Goal: Ask a question: Seek information or help from site administrators or community

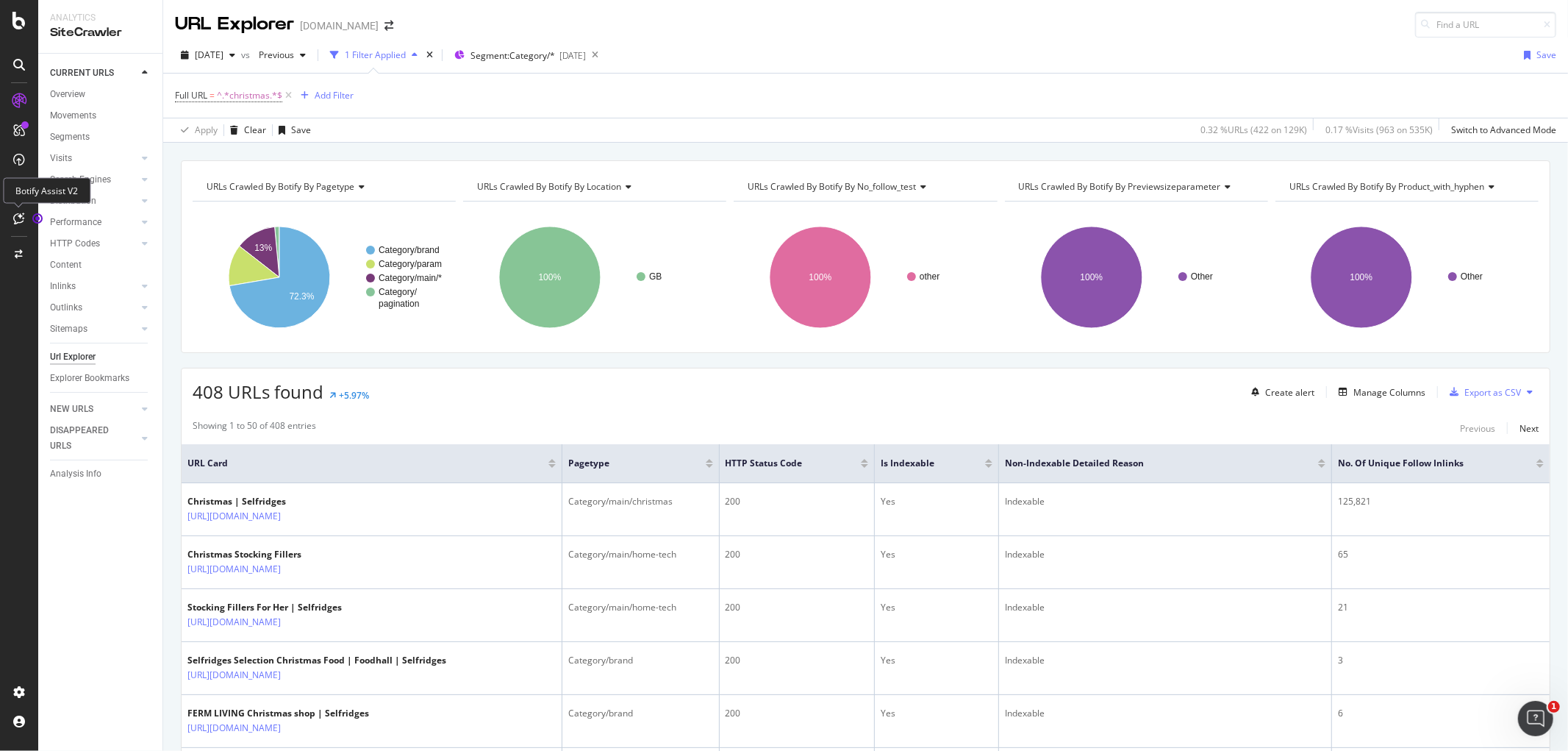
click at [15, 207] on div at bounding box center [19, 218] width 23 height 23
click at [14, 213] on icon at bounding box center [19, 218] width 11 height 12
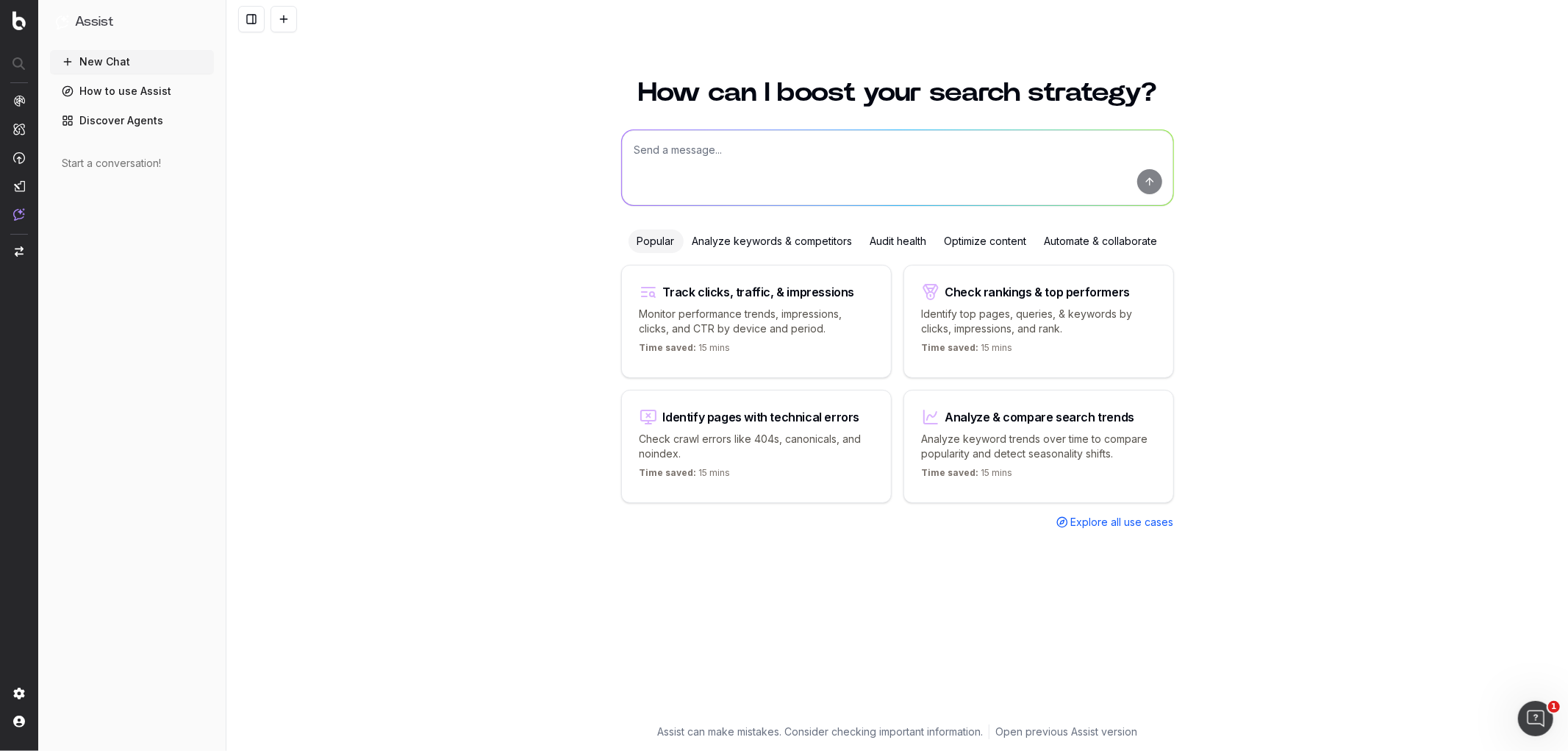
click at [992, 232] on div "Optimize content" at bounding box center [986, 241] width 100 height 23
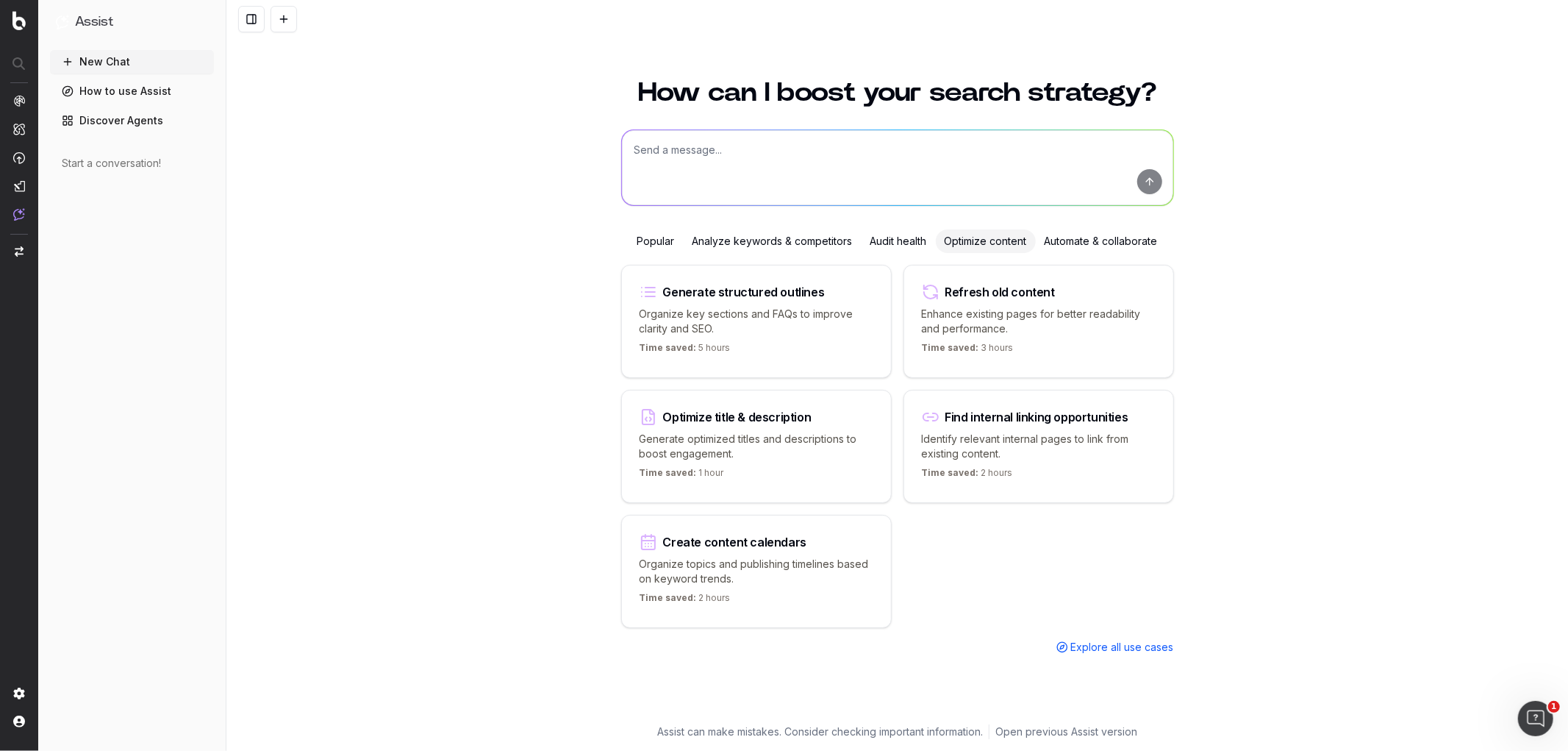
click at [671, 539] on div "Create content calendars" at bounding box center [735, 541] width 143 height 12
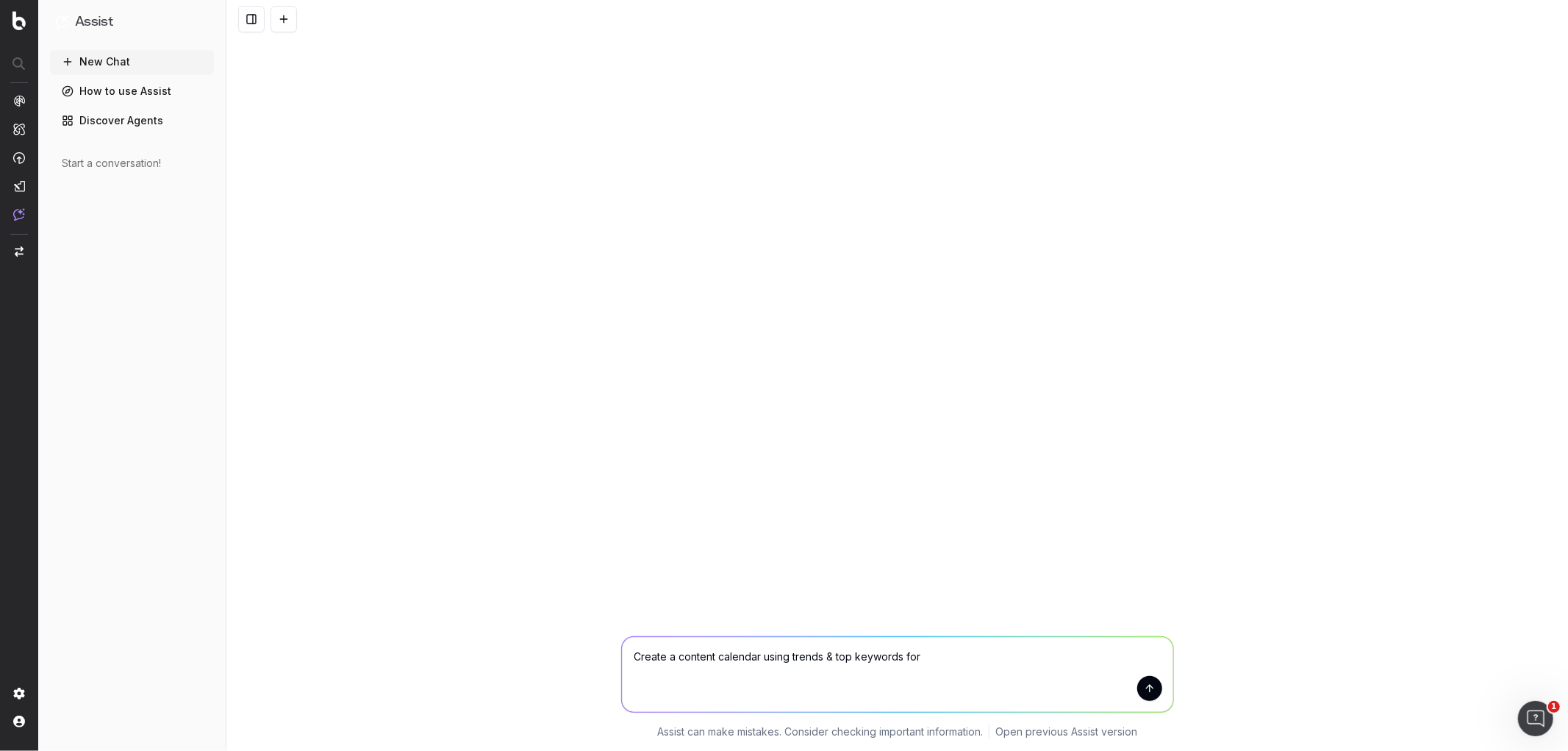
click at [1031, 649] on textarea "Create a content calendar using trends & top keywords for" at bounding box center [898, 674] width 551 height 75
click at [971, 657] on textarea "Create a content calendar using trends & top keywords for autumn winter investm…" at bounding box center [898, 674] width 551 height 75
click at [1057, 654] on textarea "Create a content calendar using trends & top keywords for autumn investment pie…" at bounding box center [898, 674] width 551 height 75
type textarea "Create a content calendar using trends & top keywords for autumn investment pie…"
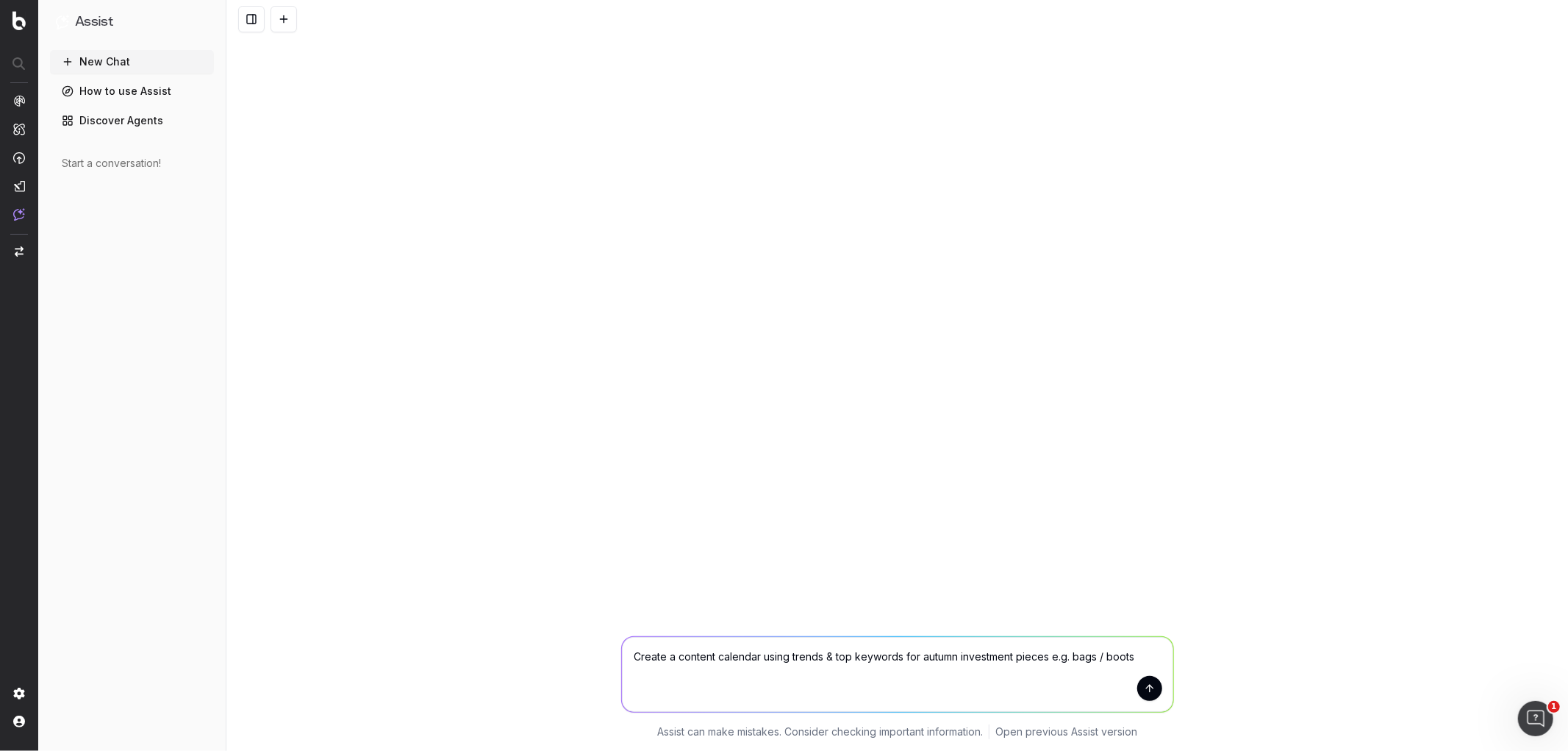
click at [1149, 691] on button "submit" at bounding box center [1150, 688] width 25 height 25
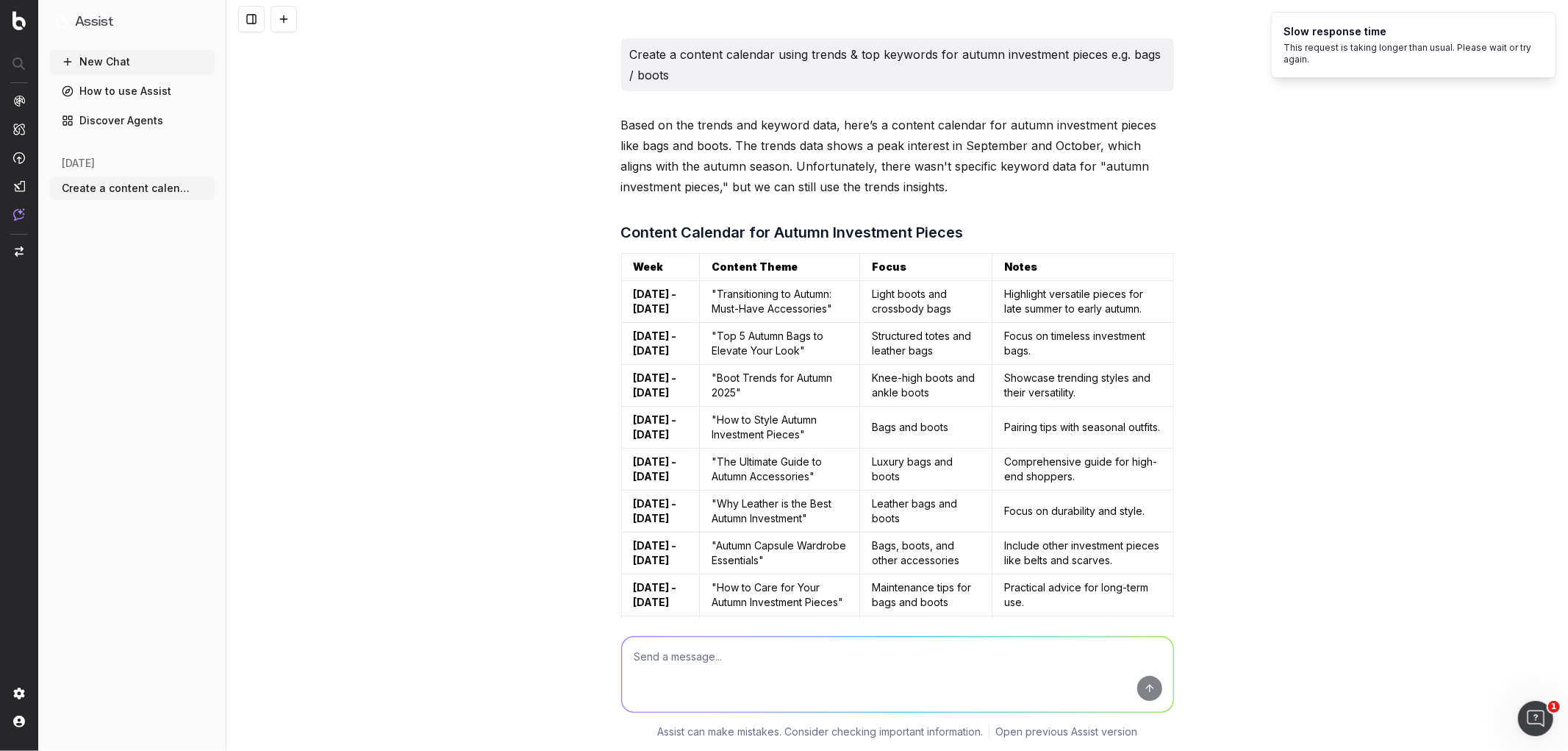
scroll to position [217, 0]
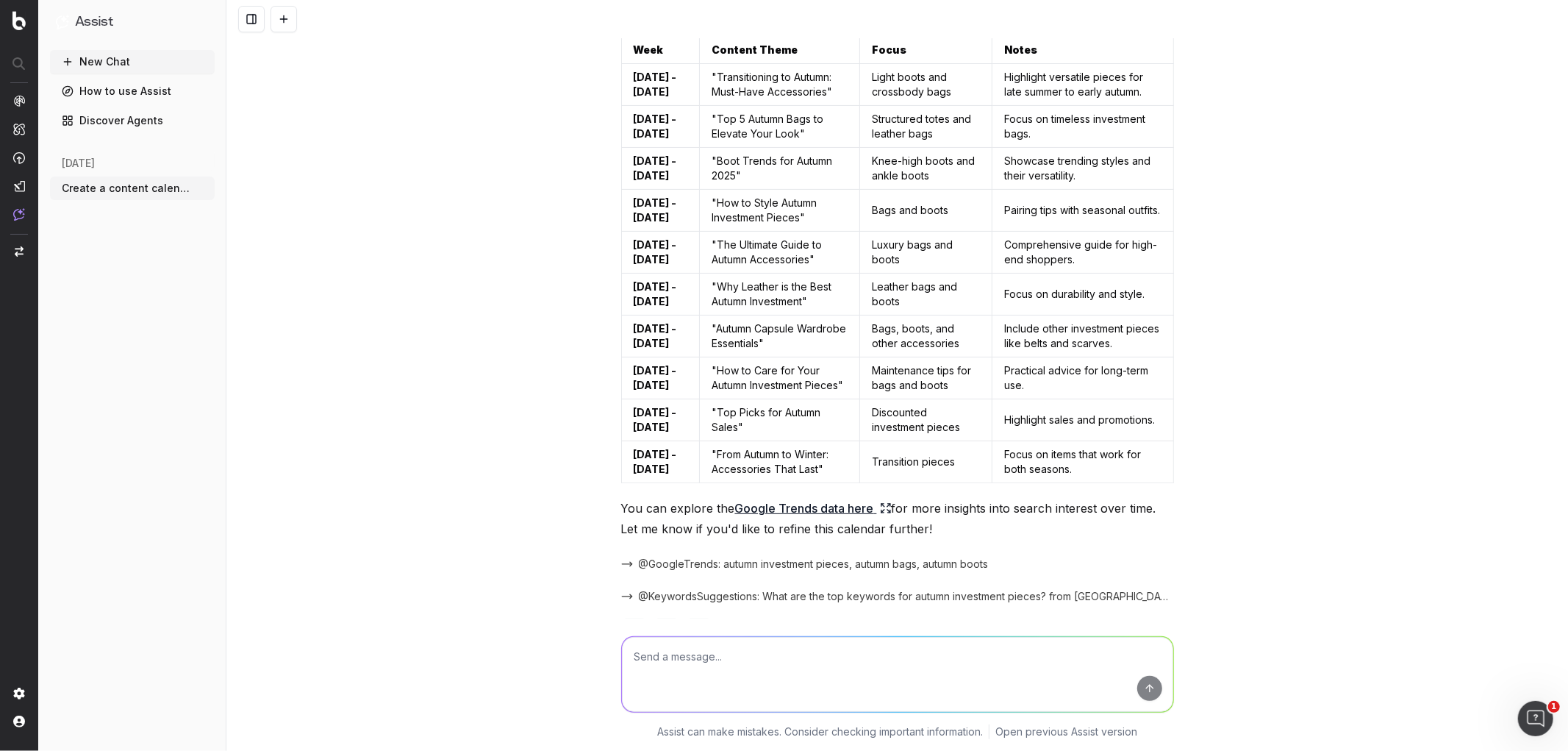
click at [809, 506] on link "Google Trends data here" at bounding box center [813, 508] width 157 height 20
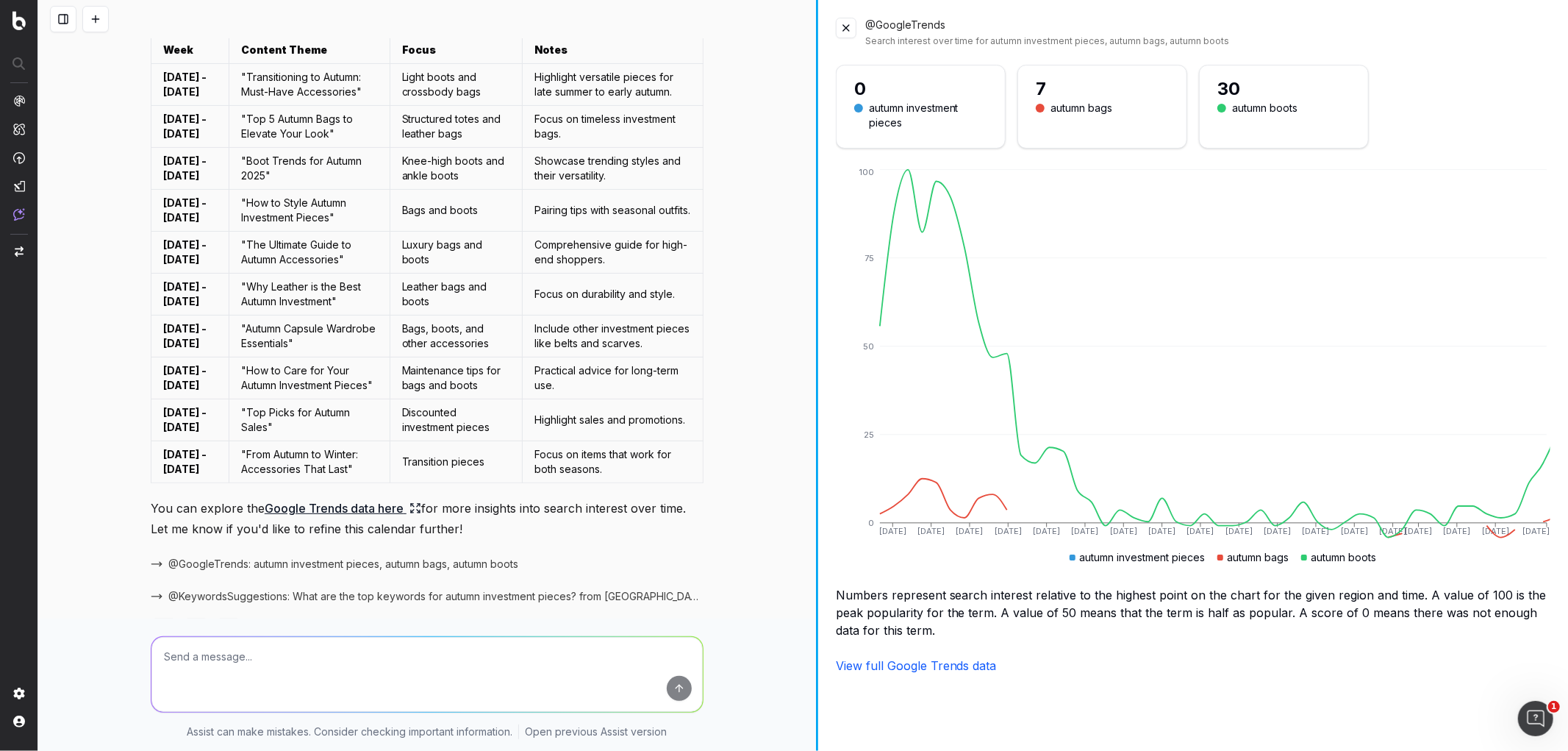
scroll to position [0, 0]
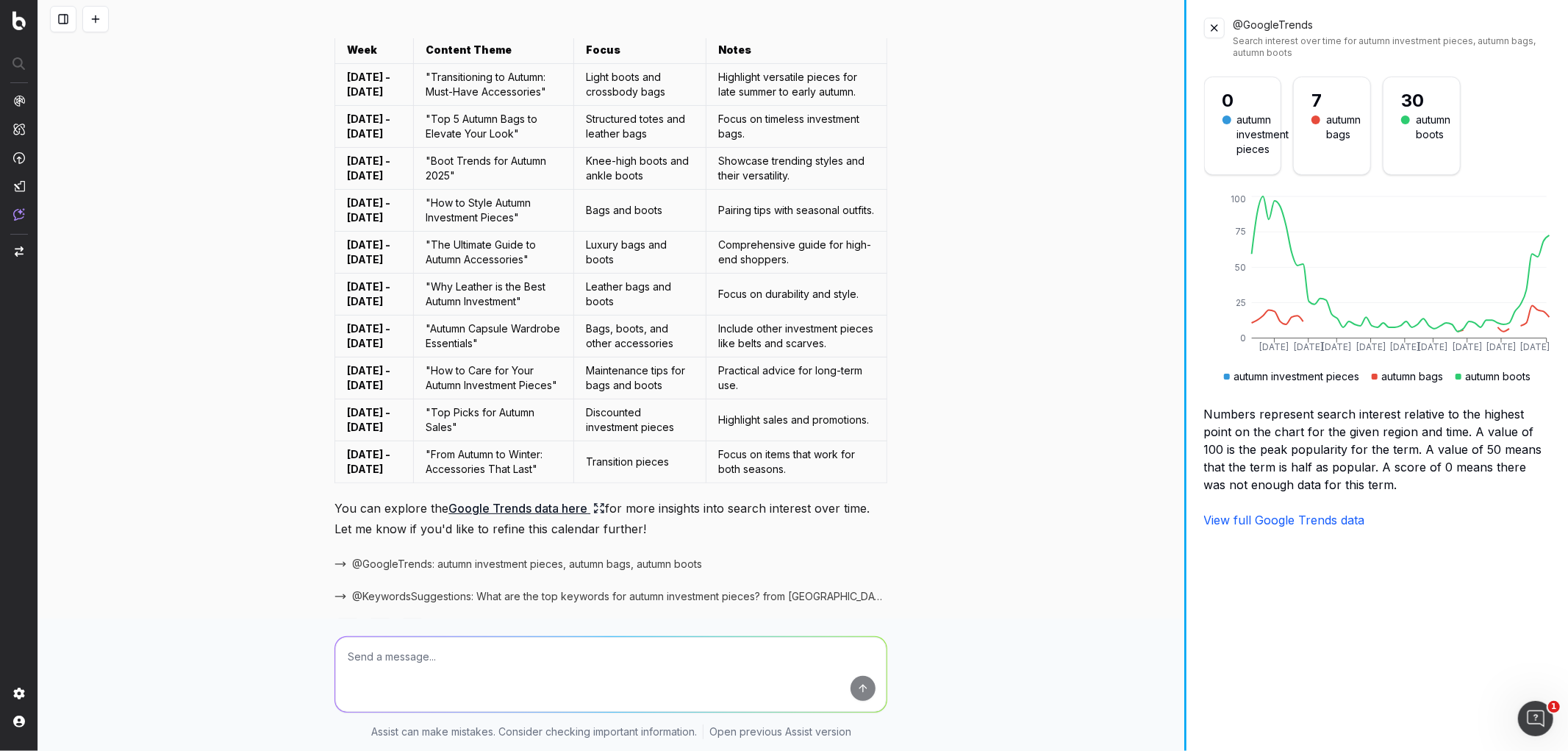
click at [1292, 295] on div "Create a content calendar using trends & top keywords for autumn investment pie…" at bounding box center [803, 376] width 1530 height 751
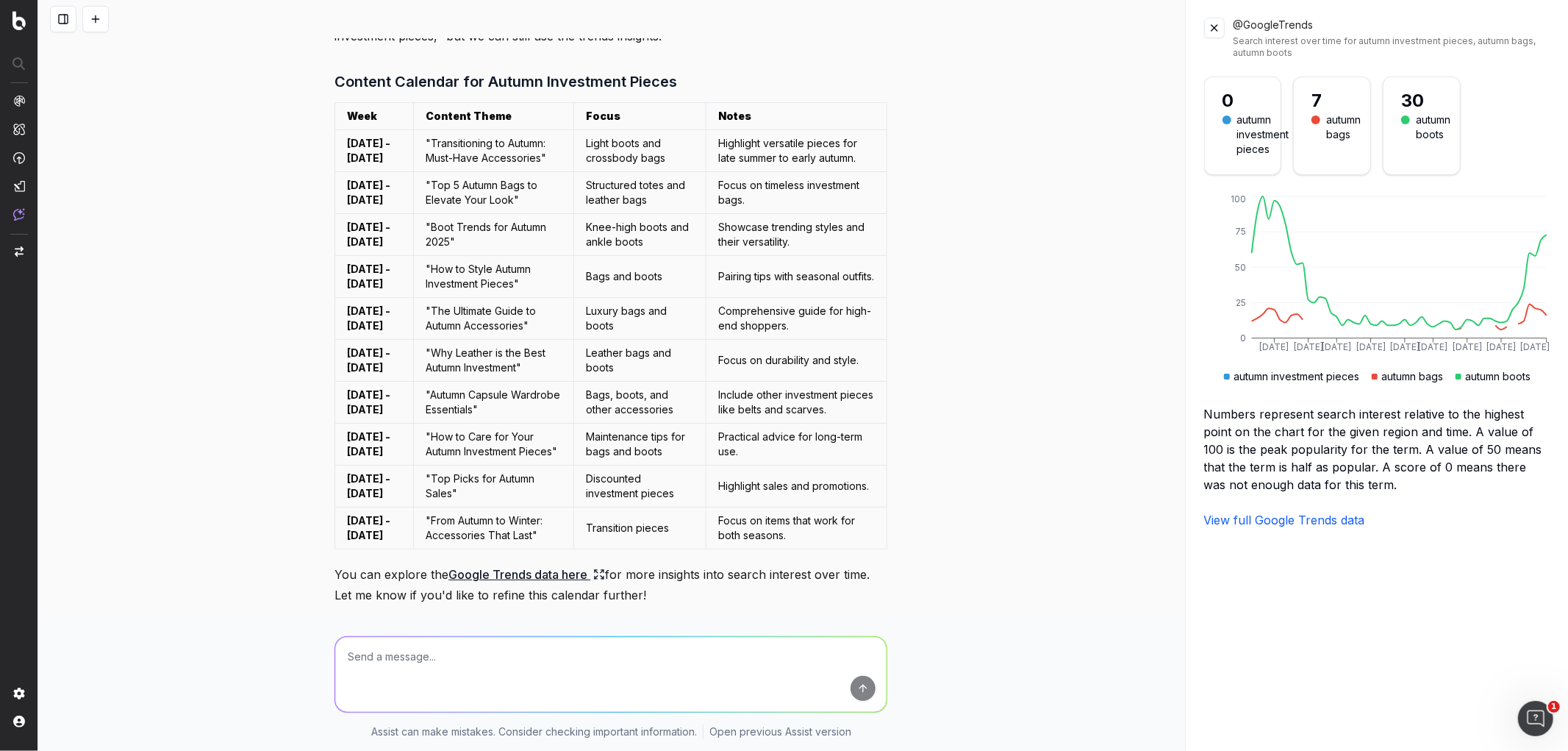
scroll to position [150, 0]
drag, startPoint x: 412, startPoint y: 139, endPoint x: 900, endPoint y: 517, distance: 617.3
click at [900, 518] on div "Create a content calendar using trends & top keywords for autumn investment pie…" at bounding box center [611, 376] width 1147 height 751
copy table "Week Content Theme Focus Notes [DATE] - [DATE]"
click at [969, 380] on div "Create a content calendar using trends & top keywords for autumn investment pie…" at bounding box center [611, 376] width 1147 height 751
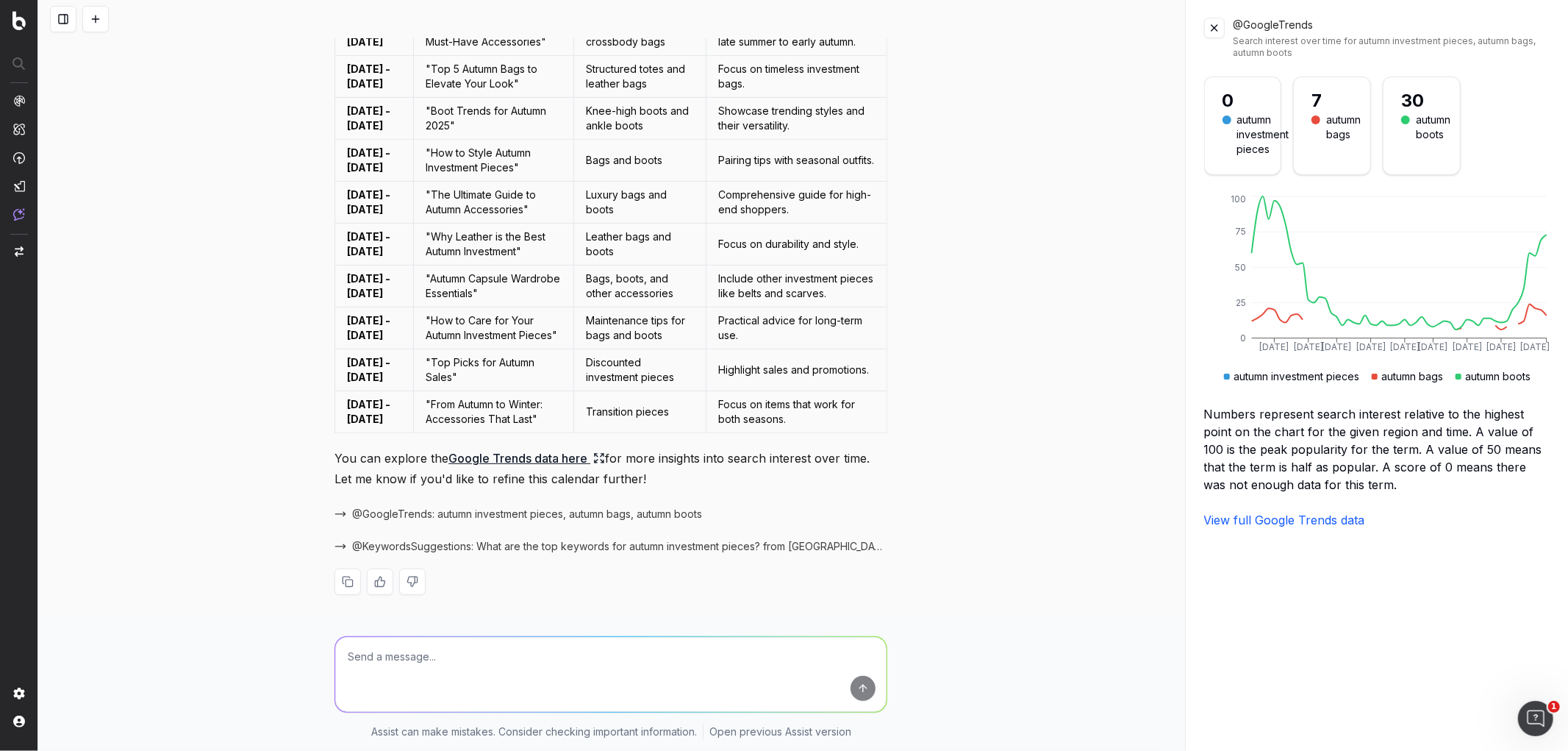
scroll to position [267, 0]
click at [662, 655] on textarea at bounding box center [611, 674] width 551 height 75
click at [620, 545] on span "@KeywordsSuggestions: What are the top keywords for autumn investment pieces? f…" at bounding box center [619, 546] width 535 height 15
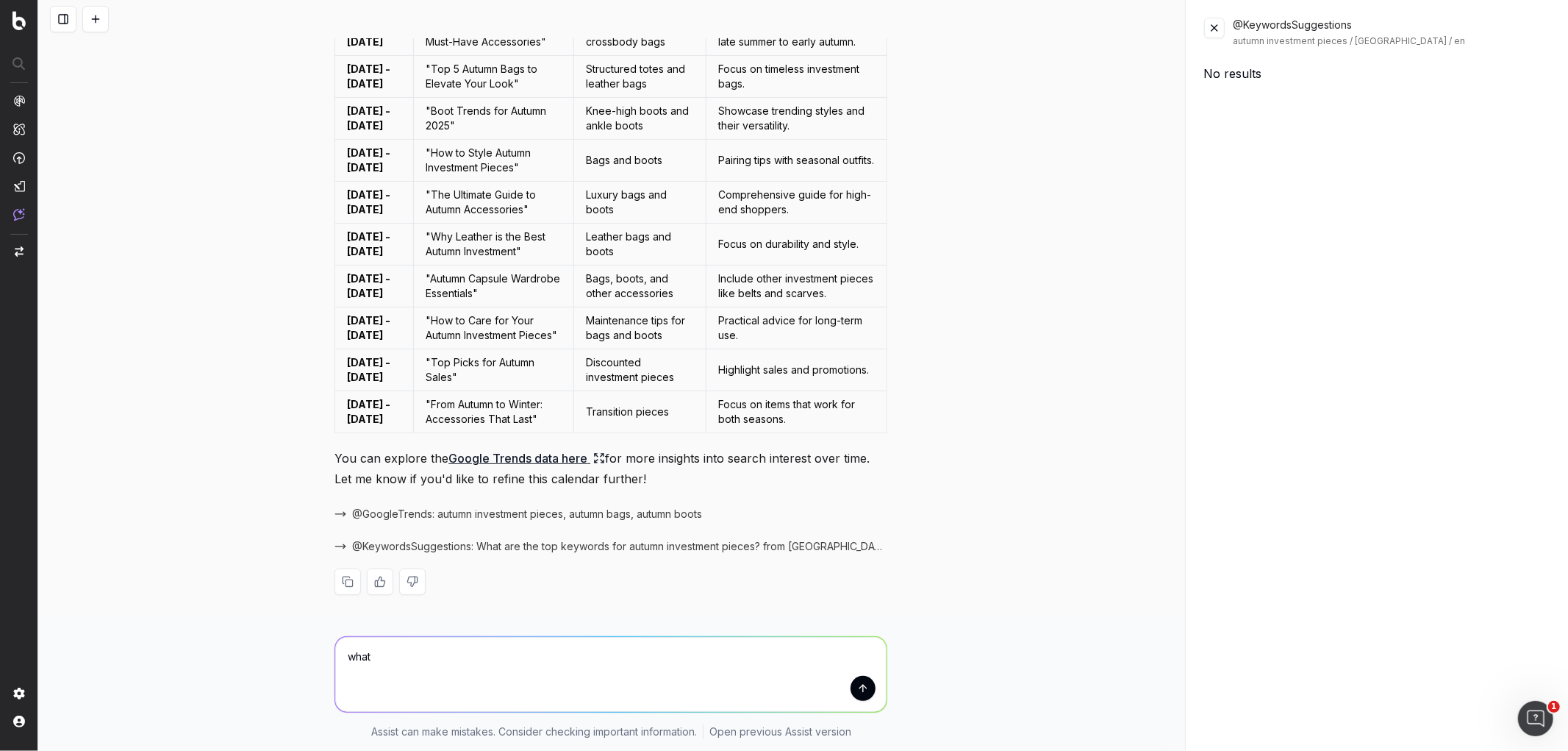
click at [594, 546] on span "@KeywordsSuggestions: What are the top keywords for autumn investment pieces? f…" at bounding box center [619, 546] width 535 height 15
click at [761, 541] on span "@KeywordsSuggestions: What are the top keywords for autumn investment pieces? f…" at bounding box center [619, 546] width 535 height 15
click at [479, 687] on textarea "what" at bounding box center [611, 674] width 551 height 75
type textarea "what are they top keywords for autumn investment pieces?"
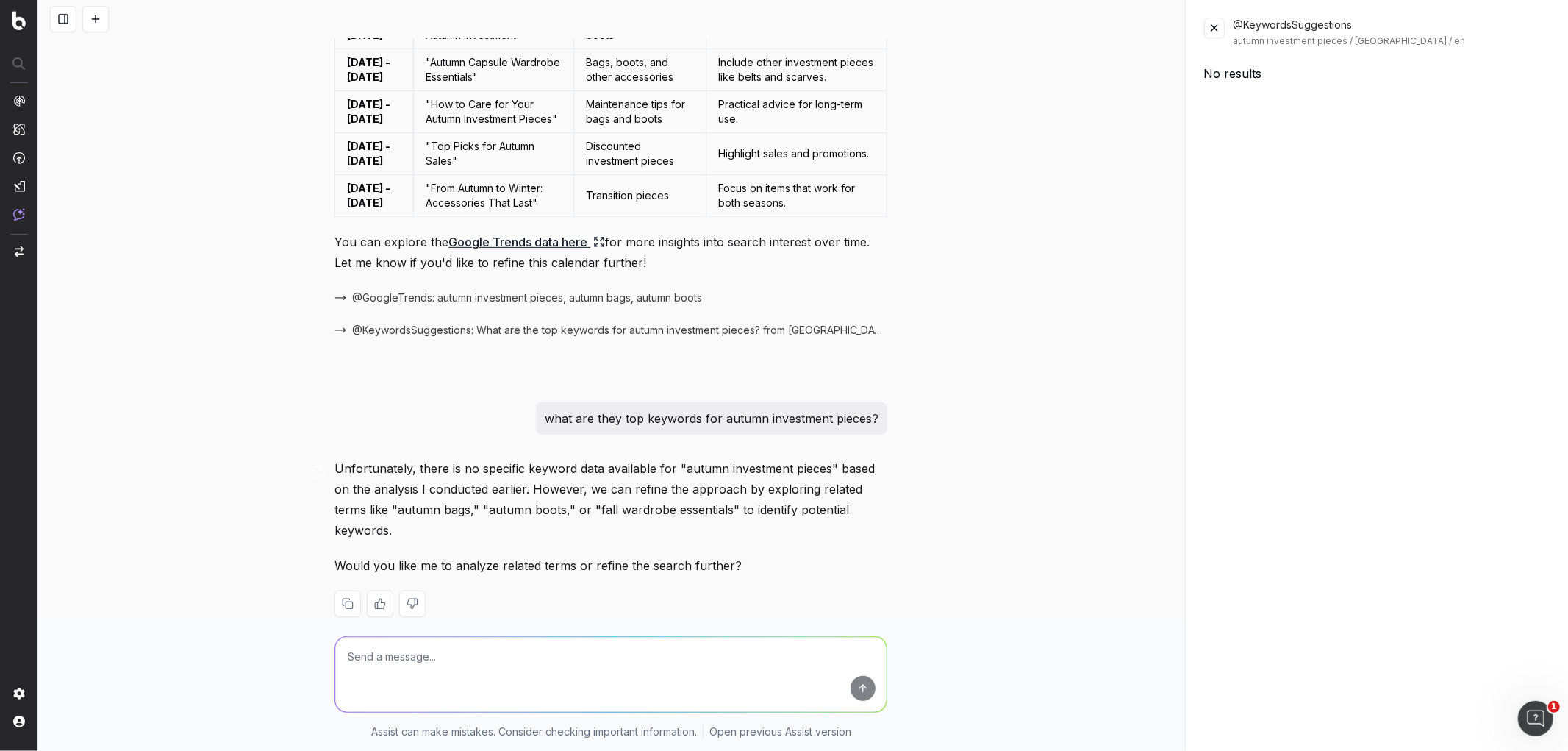
scroll to position [484, 0]
click at [541, 677] on textarea at bounding box center [611, 674] width 551 height 75
type textarea "yes"
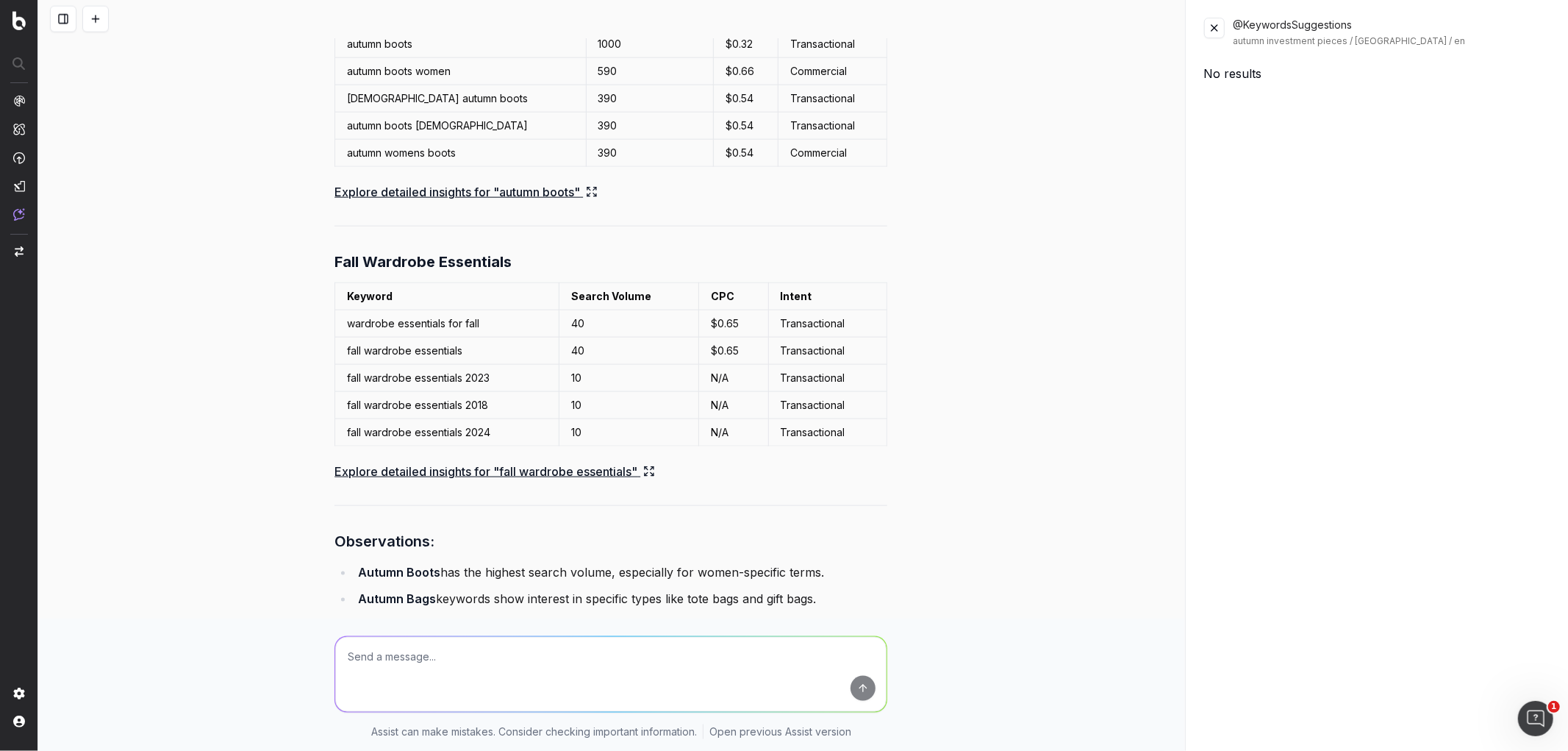
scroll to position [1532, 0]
